Goal: Book appointment/travel/reservation

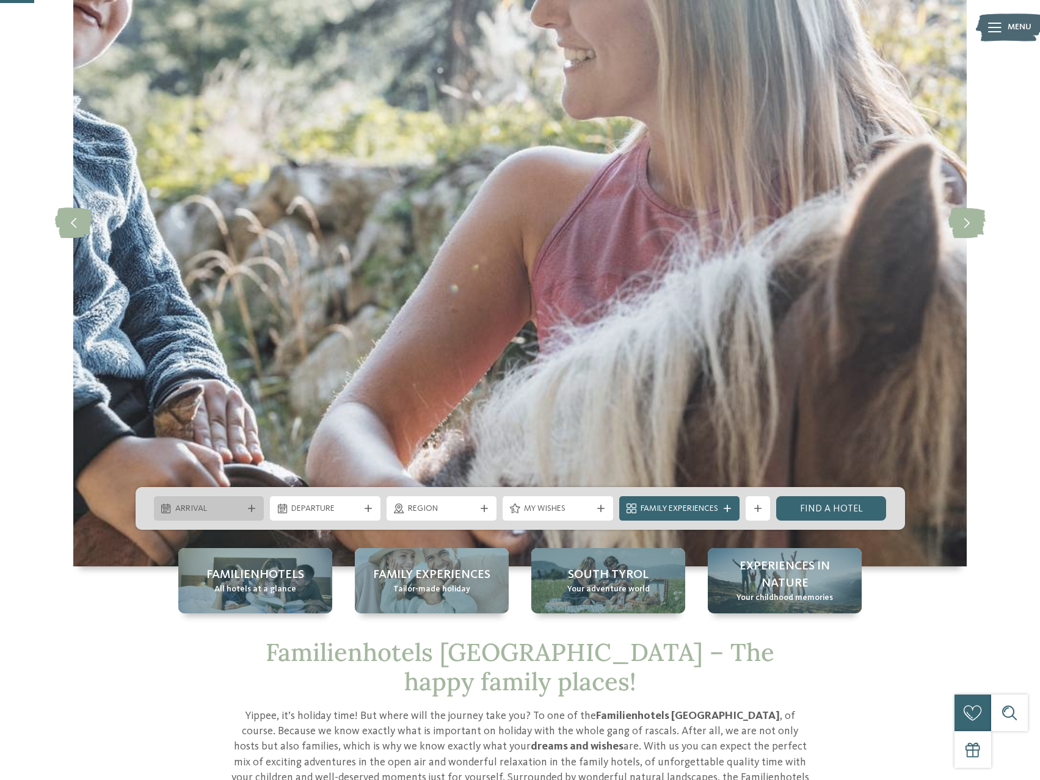
click at [242, 512] on span "Arrival" at bounding box center [209, 509] width 68 height 12
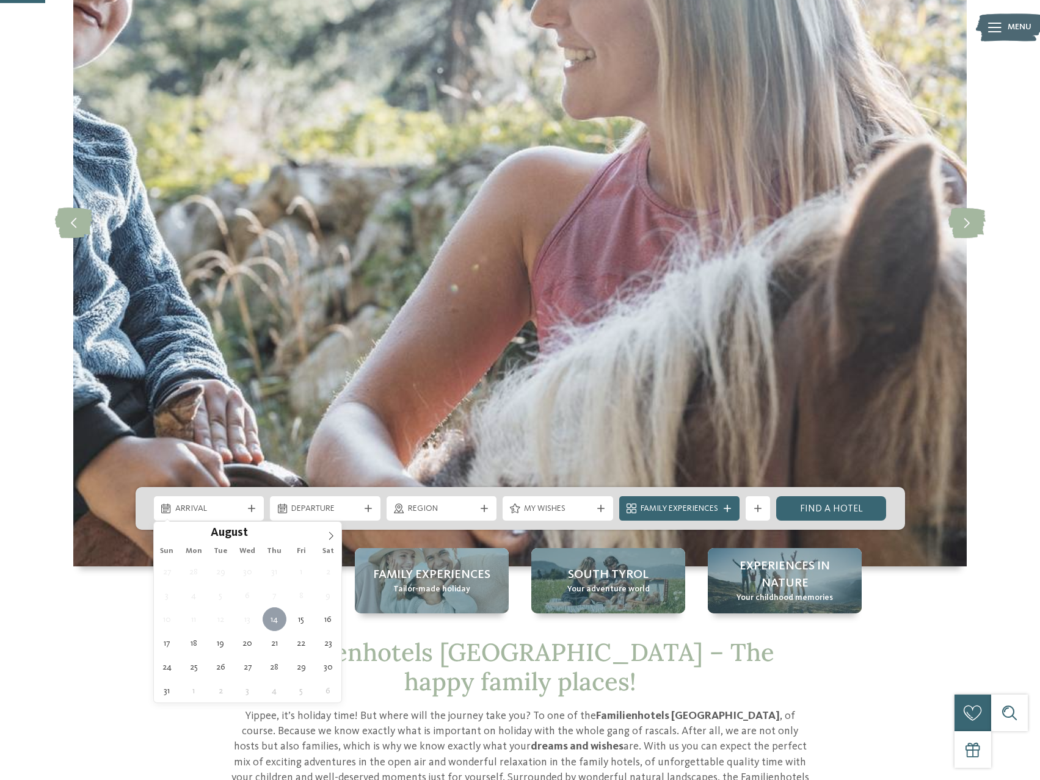
scroll to position [244, 0]
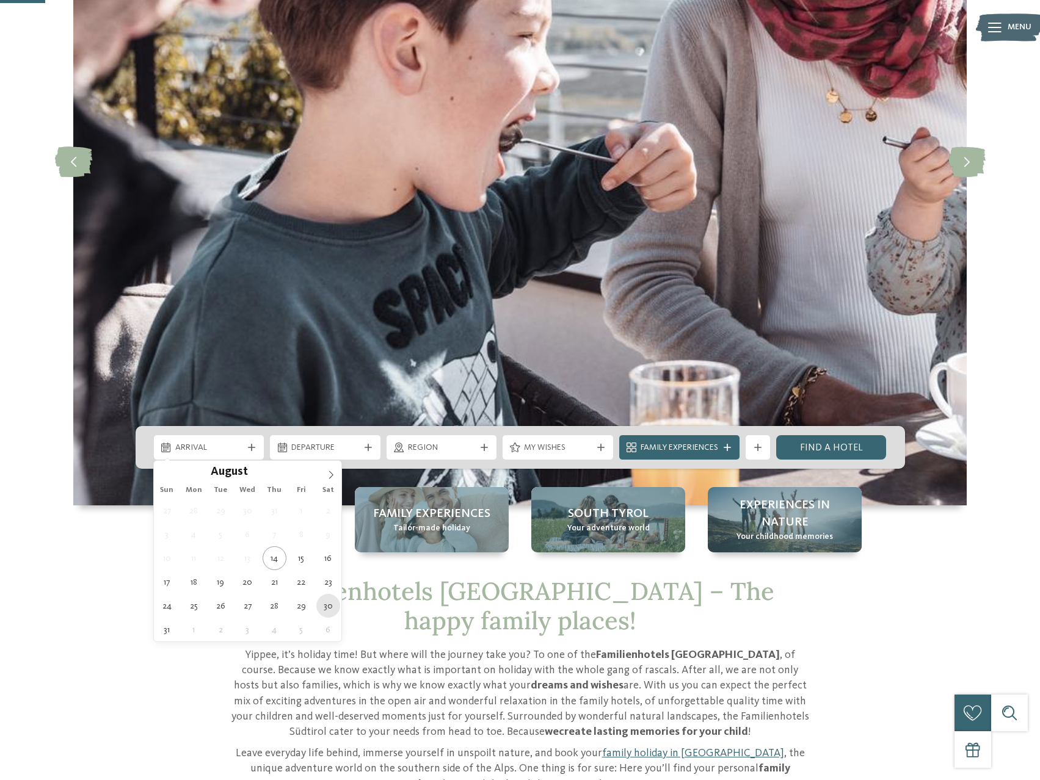
type div "[DATE]"
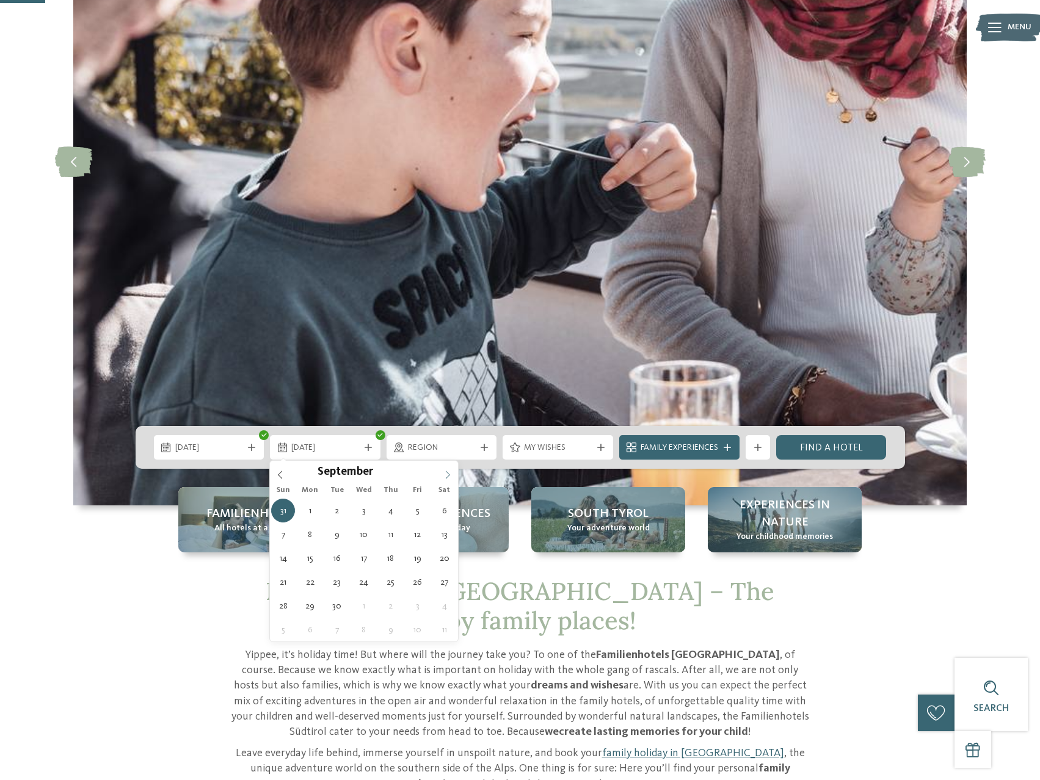
click at [451, 474] on icon at bounding box center [447, 475] width 9 height 9
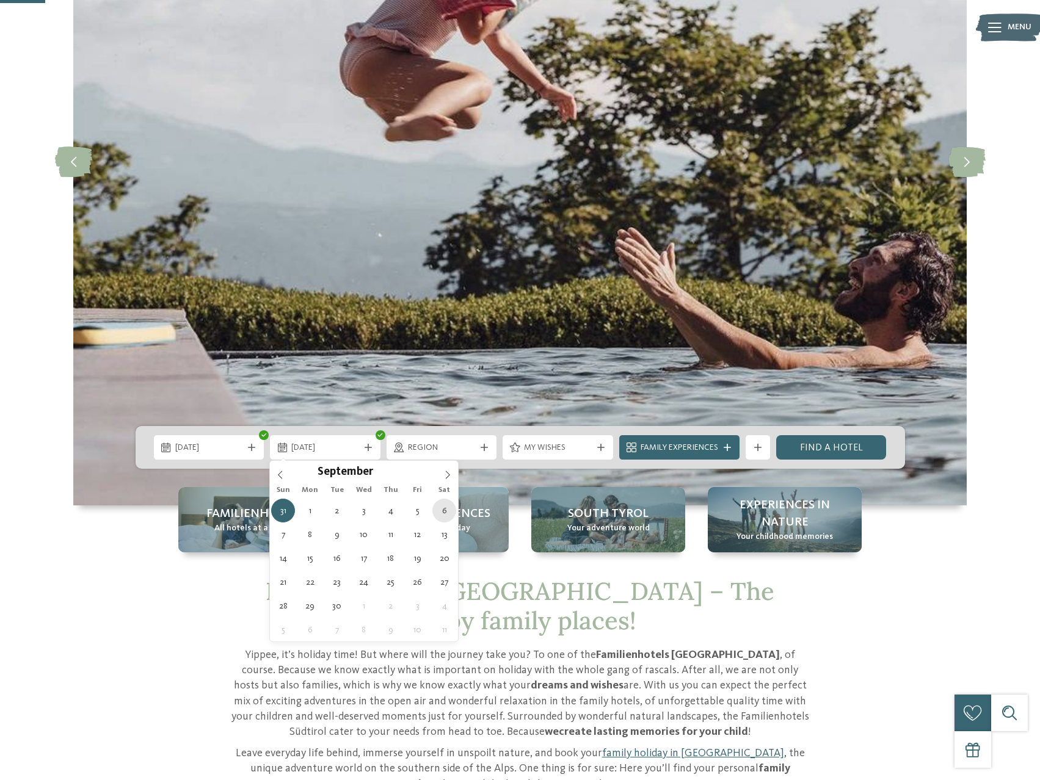
type div "[DATE]"
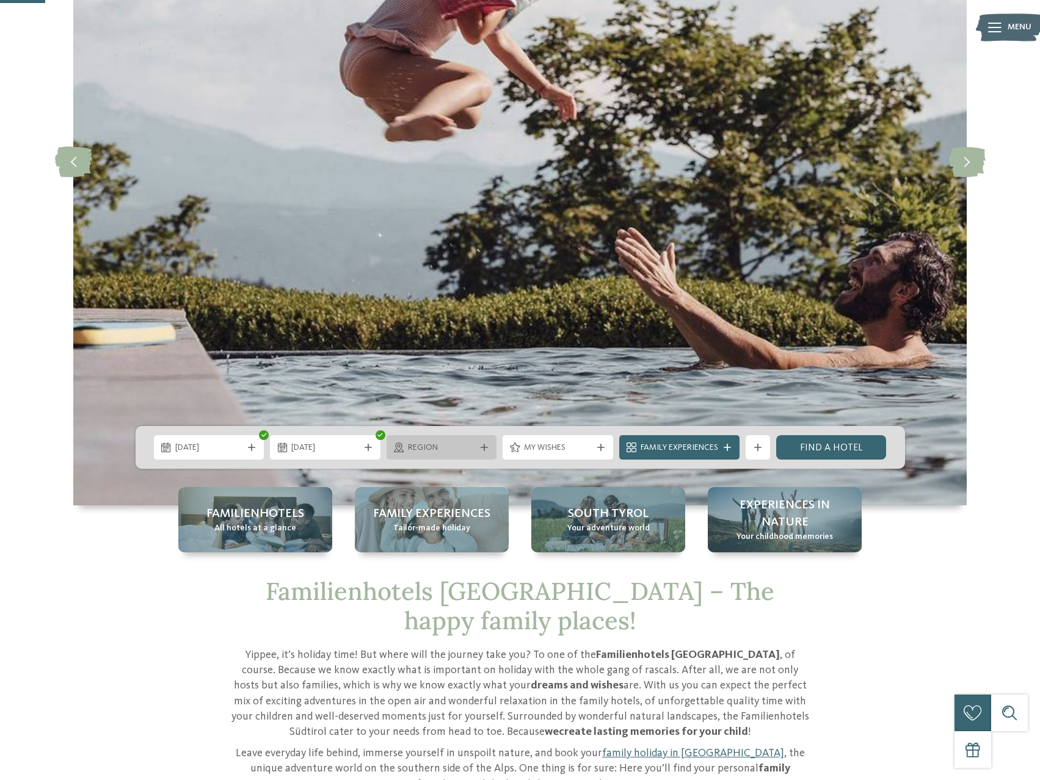
click at [440, 450] on span "Region" at bounding box center [442, 448] width 68 height 12
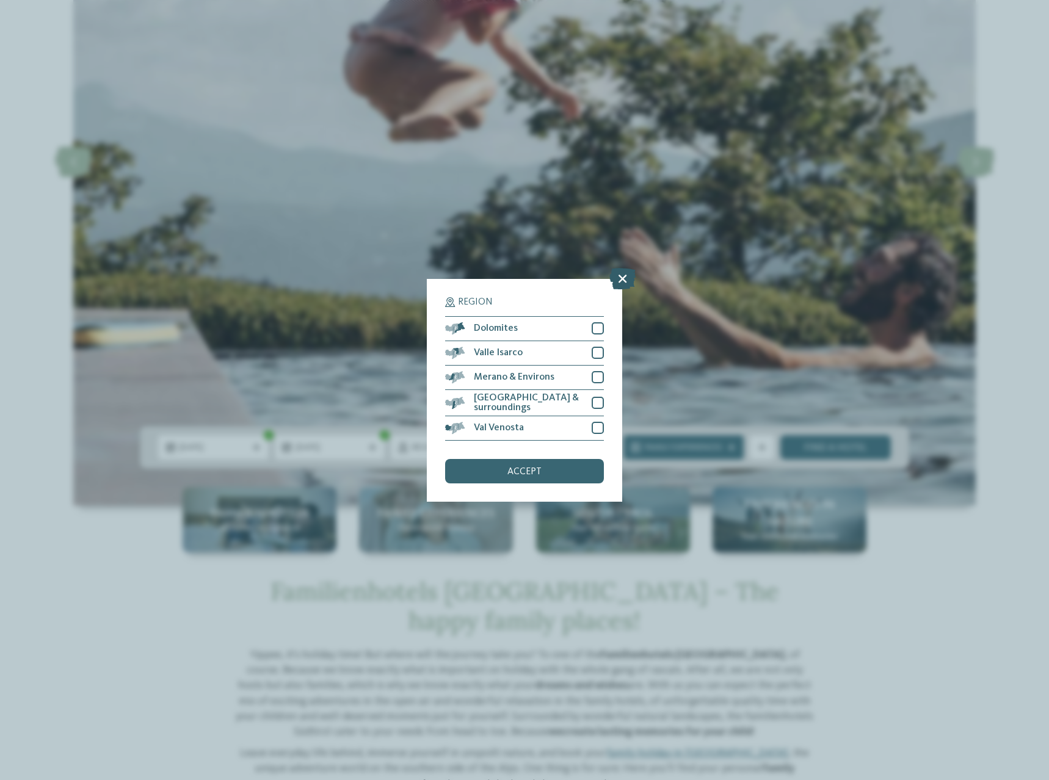
click at [621, 287] on icon at bounding box center [622, 277] width 26 height 21
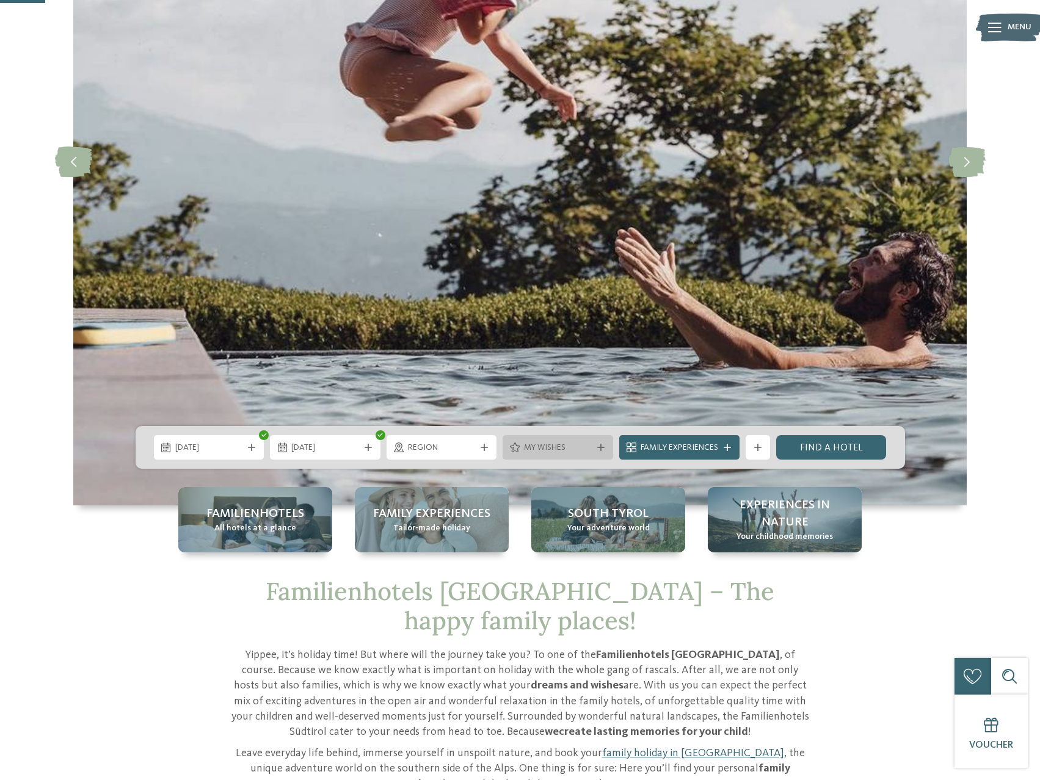
click at [595, 448] on div at bounding box center [601, 447] width 12 height 7
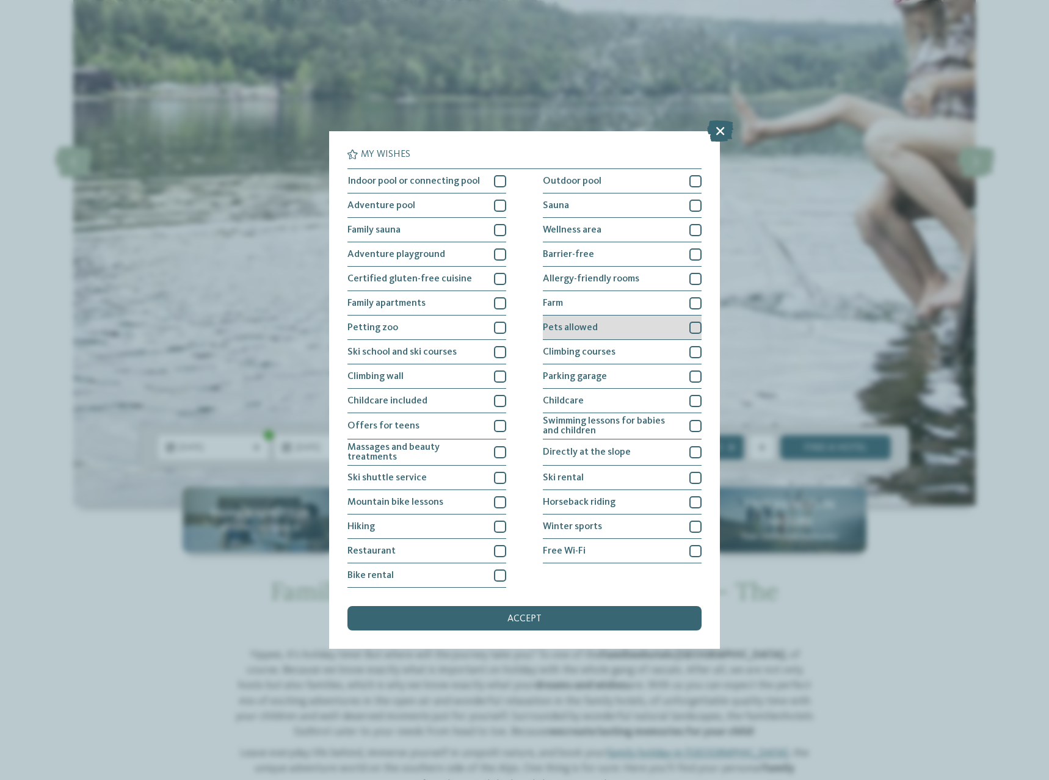
click at [635, 324] on div "Pets allowed" at bounding box center [622, 328] width 159 height 24
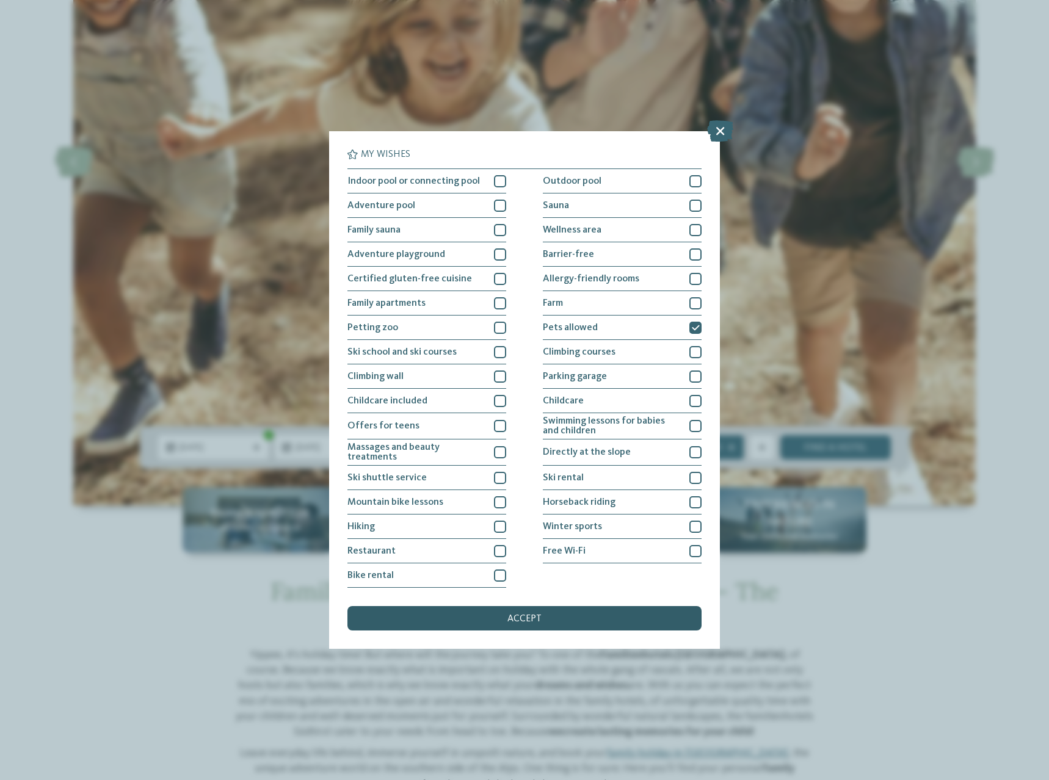
click at [570, 611] on div "accept" at bounding box center [524, 618] width 354 height 24
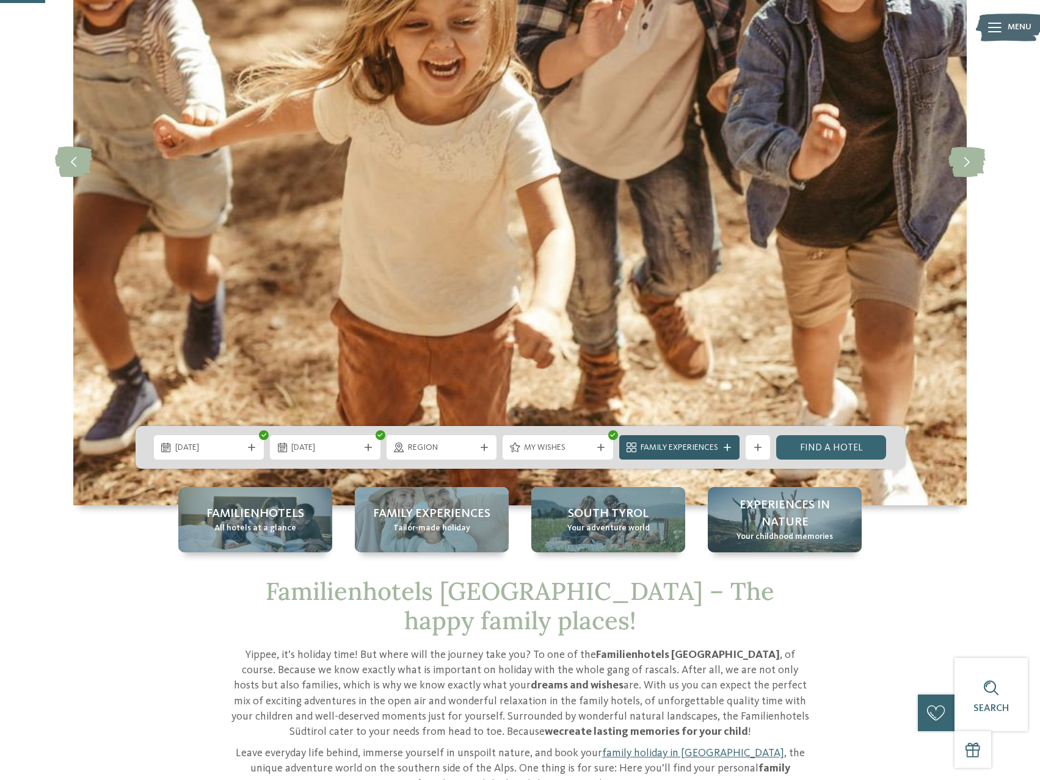
click at [693, 448] on span "Family Experiences" at bounding box center [679, 448] width 78 height 12
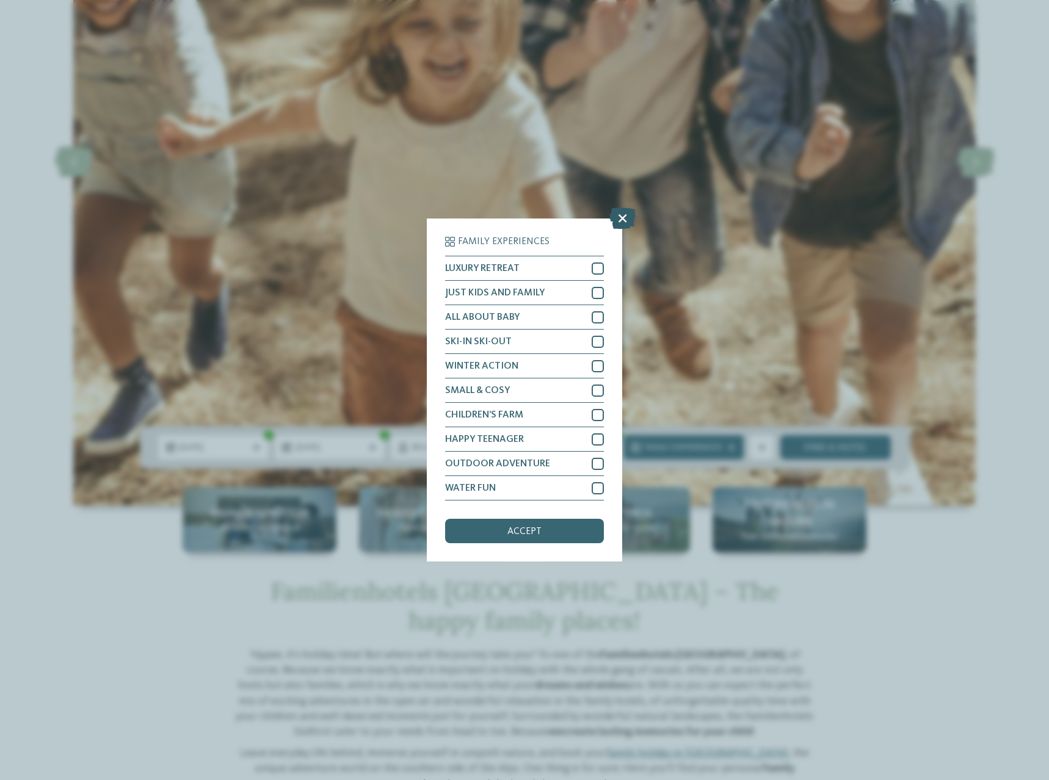
click at [617, 216] on icon at bounding box center [622, 218] width 26 height 21
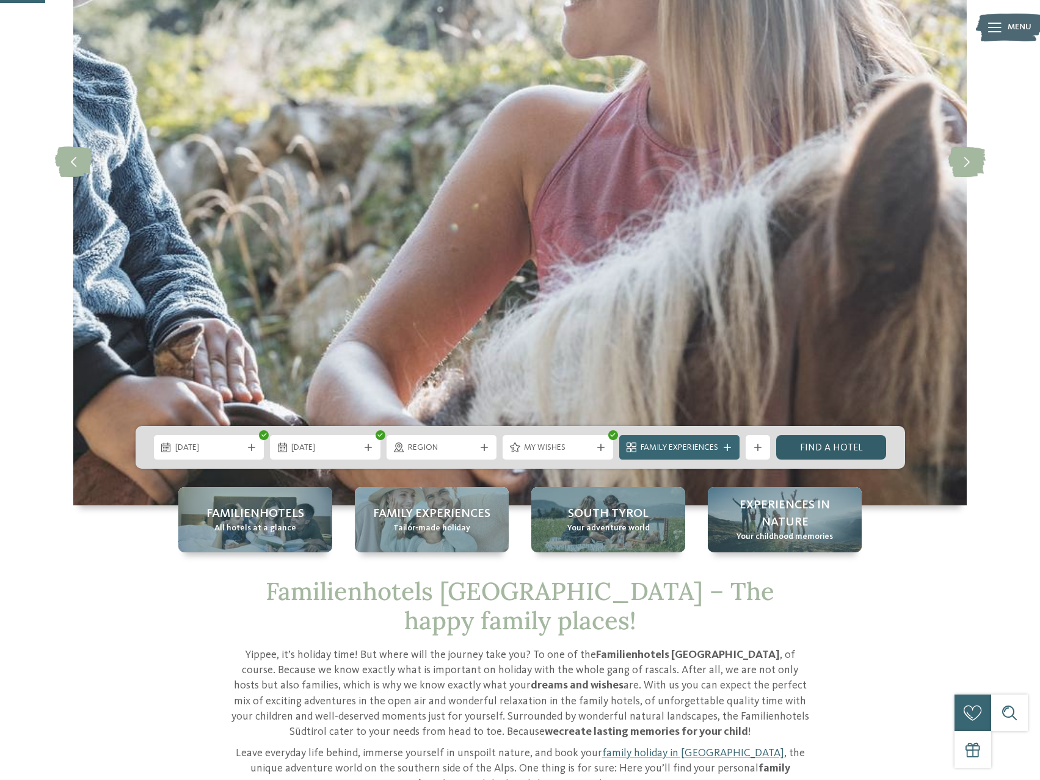
click at [833, 446] on link "Find a hotel" at bounding box center [831, 447] width 111 height 24
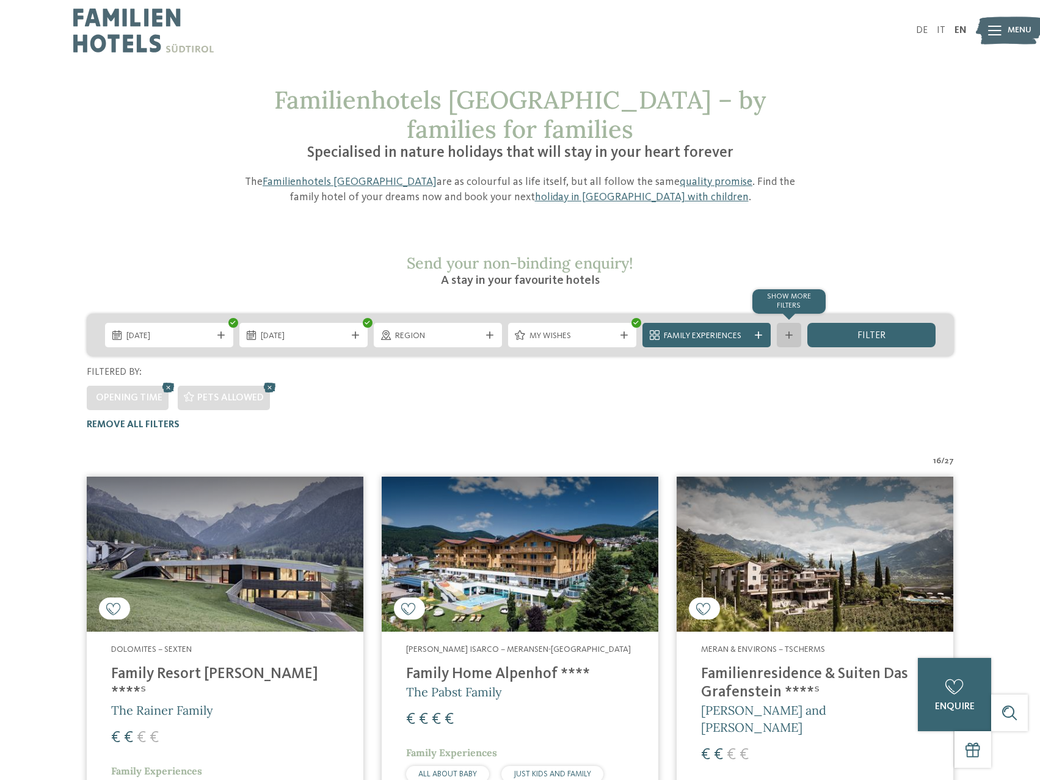
click at [789, 332] on icon at bounding box center [788, 335] width 7 height 7
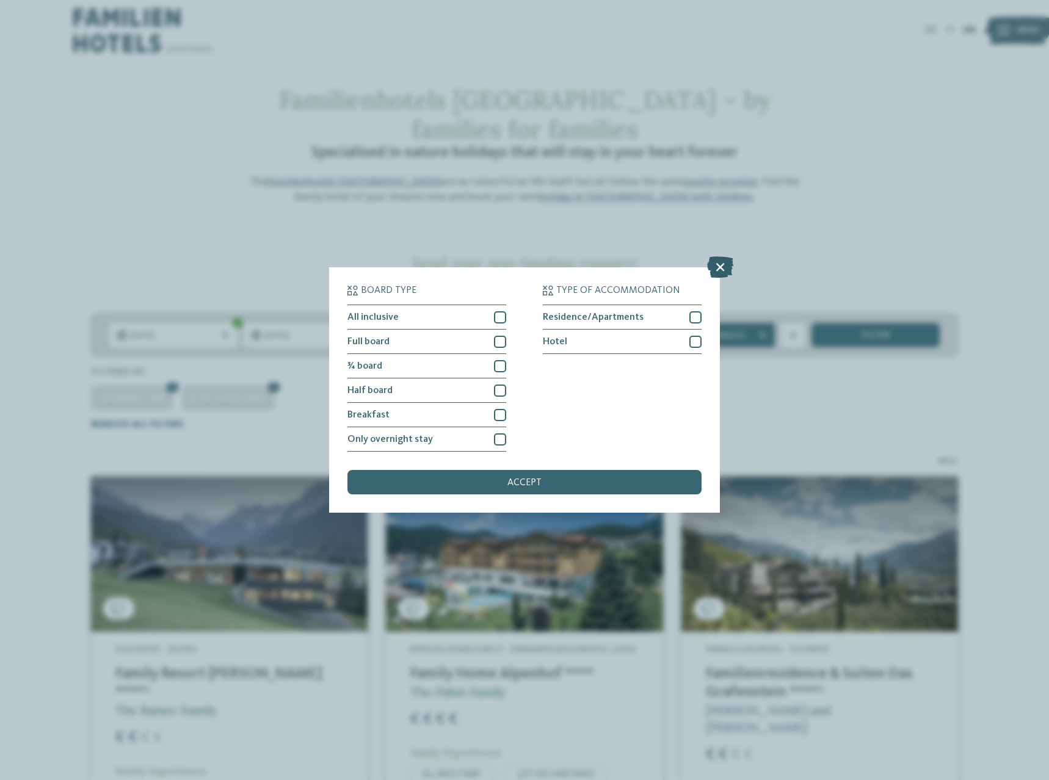
click at [713, 270] on icon at bounding box center [720, 266] width 26 height 21
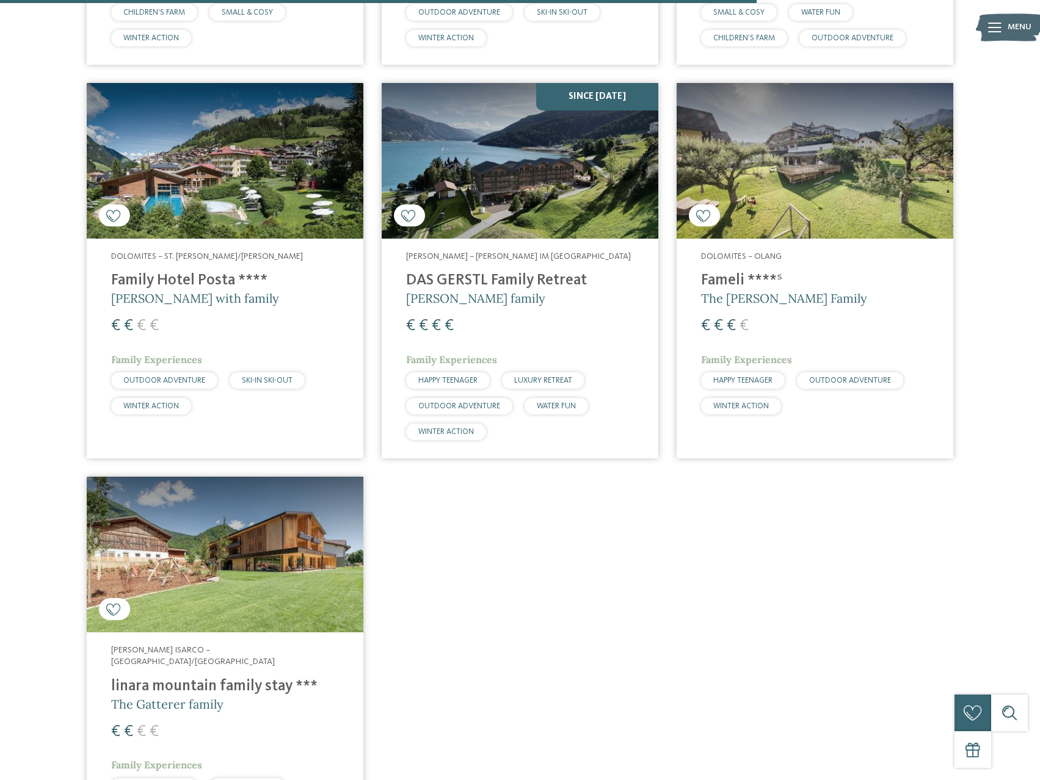
scroll to position [2076, 0]
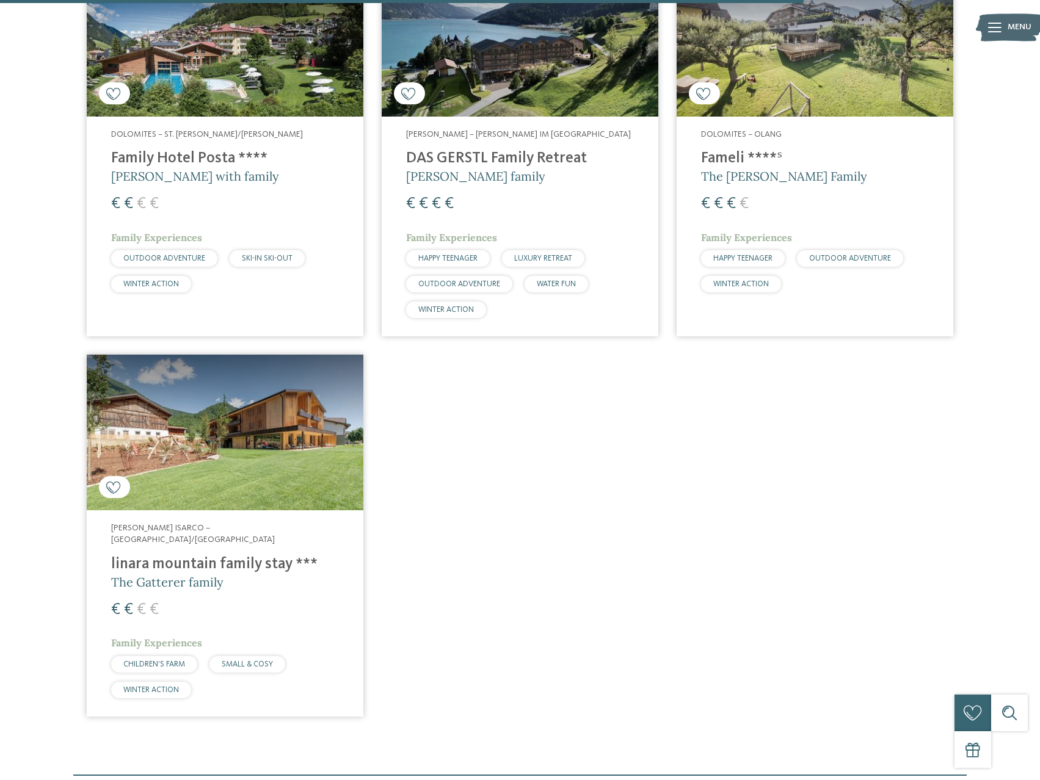
click at [236, 407] on img at bounding box center [225, 433] width 277 height 156
click at [219, 422] on img at bounding box center [225, 433] width 277 height 156
click at [154, 556] on h4 "linara mountain family stay ***" at bounding box center [225, 565] width 228 height 18
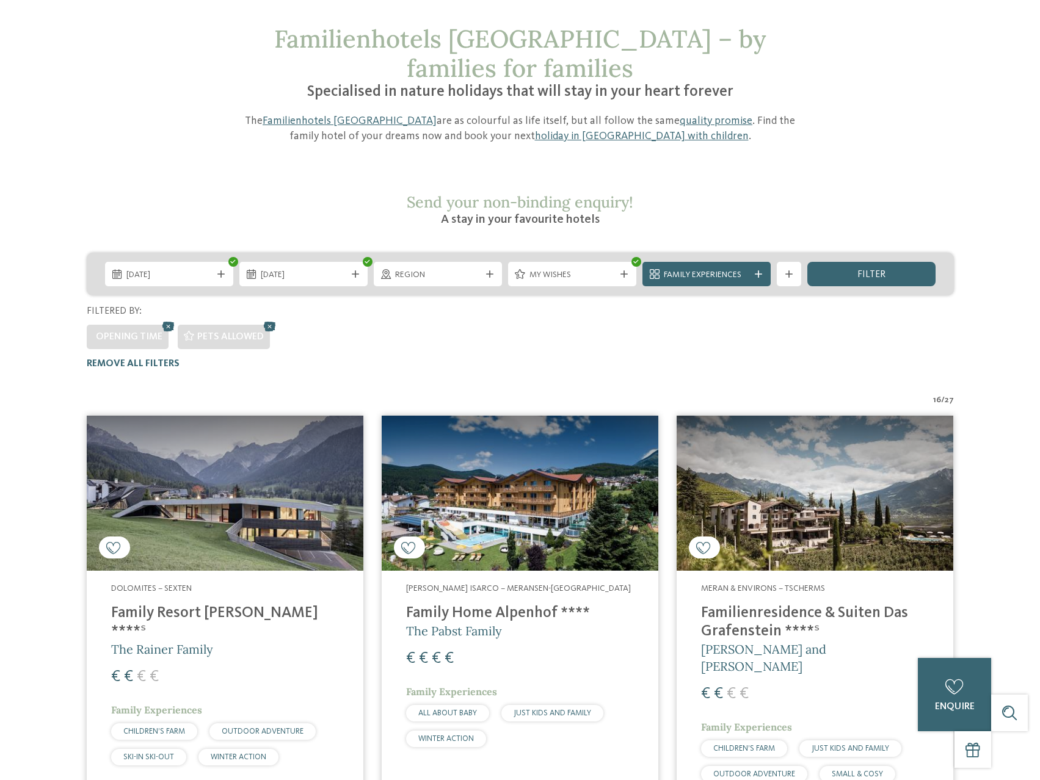
scroll to position [0, 0]
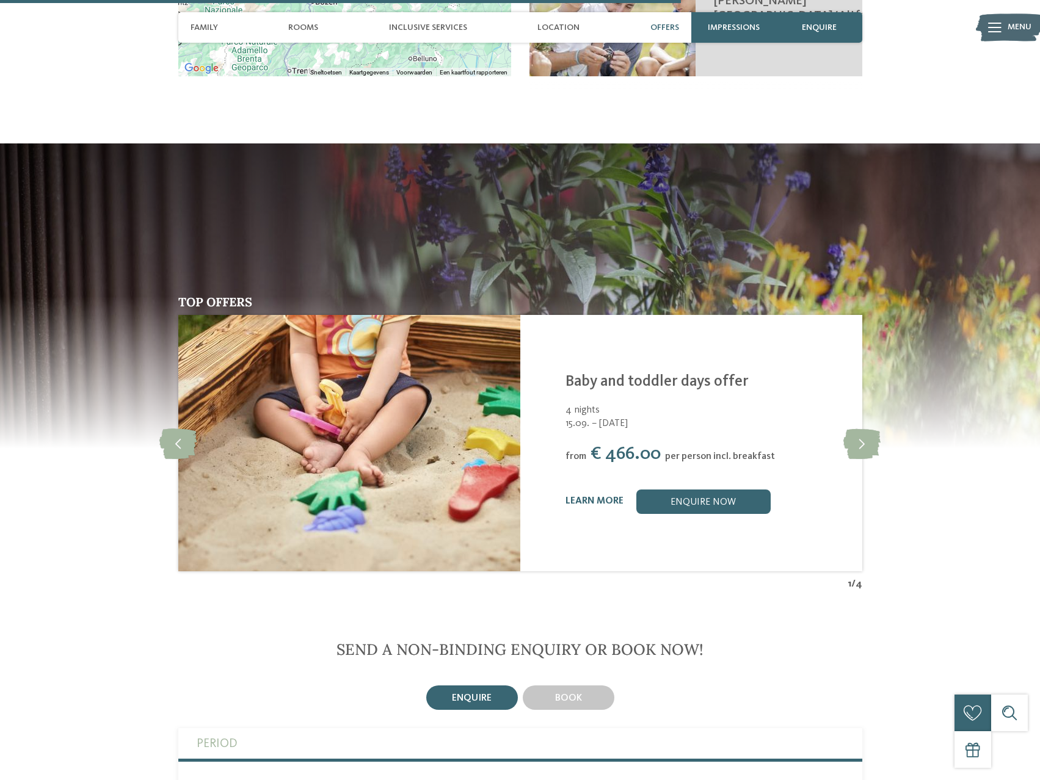
scroll to position [2503, 0]
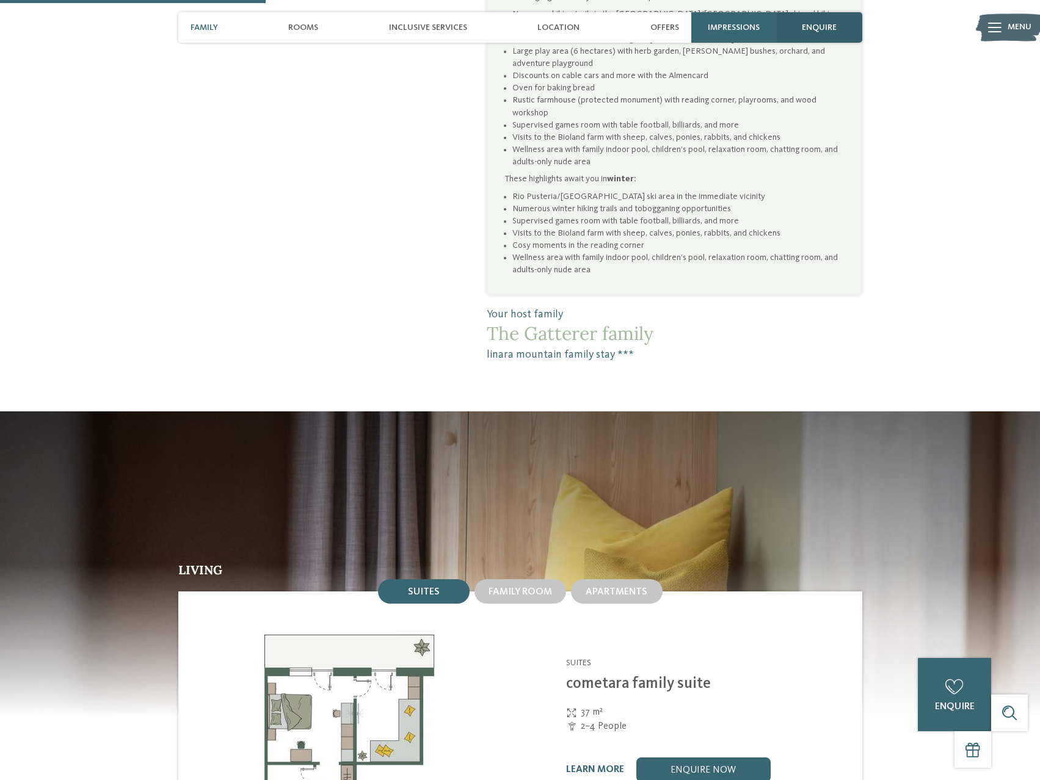
click at [820, 32] on span "enquire" at bounding box center [819, 28] width 35 height 10
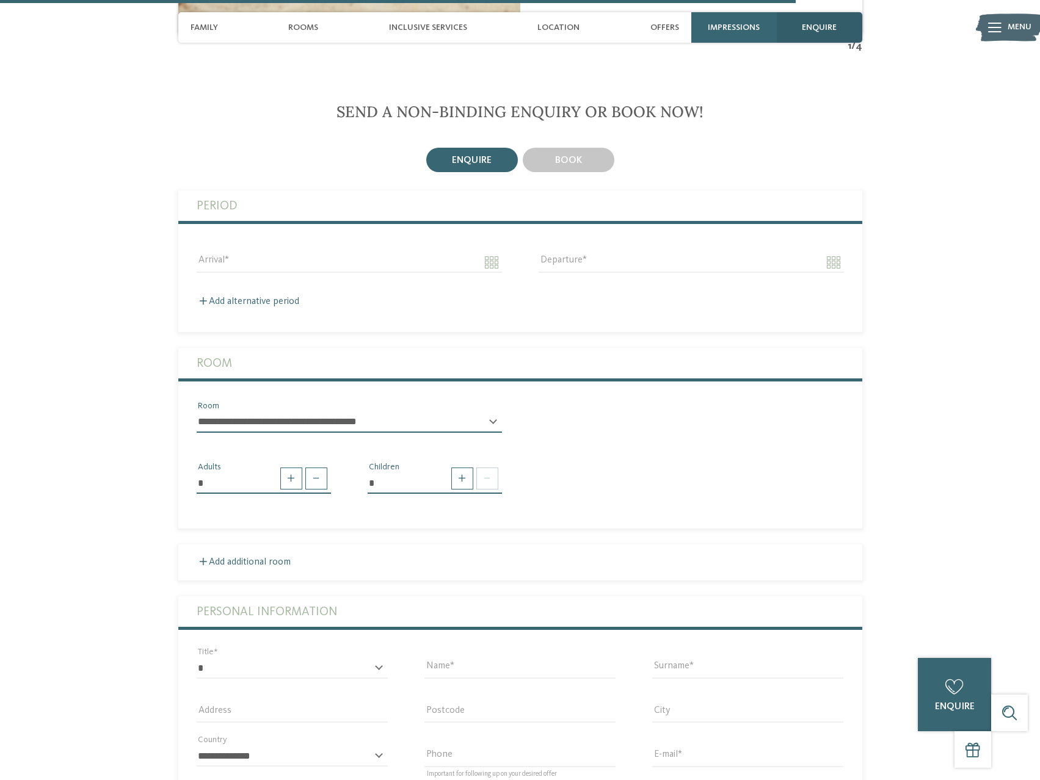
scroll to position [2926, 0]
